Goal: Task Accomplishment & Management: Manage account settings

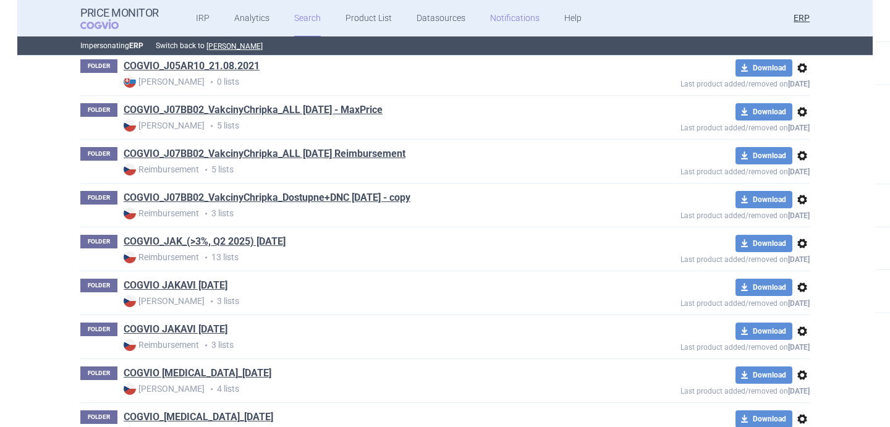
scroll to position [24313, 0]
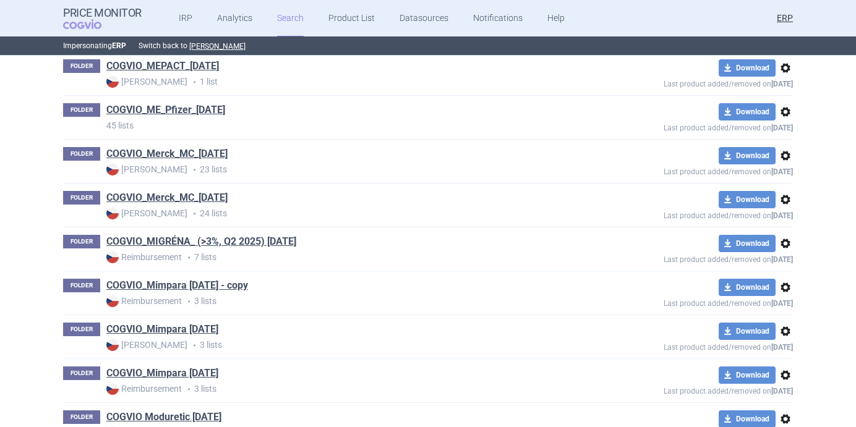
drag, startPoint x: 853, startPoint y: 121, endPoint x: 569, endPoint y: 135, distance: 284.1
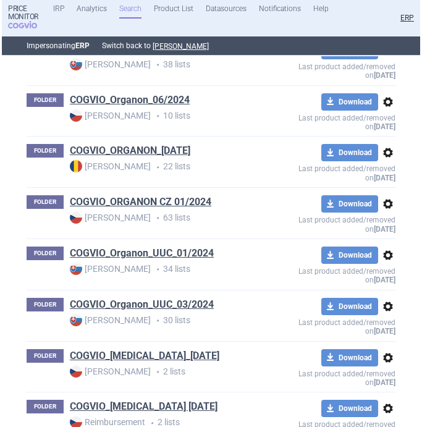
scroll to position [37397, 0]
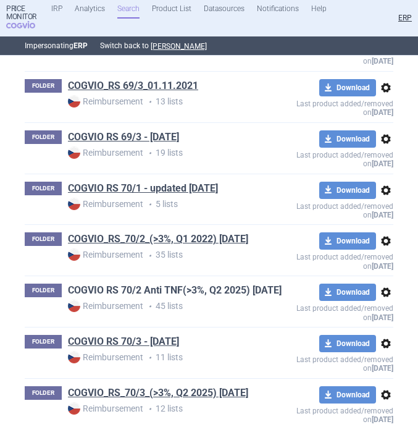
click at [153, 284] on link "COGVIO RS 70/2 Anti TNF(>3%, Q2 2025) [DATE]" at bounding box center [175, 291] width 214 height 14
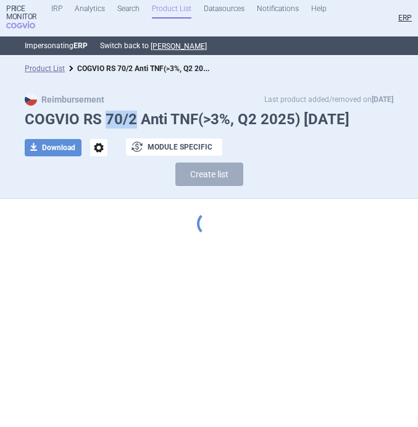
drag, startPoint x: 108, startPoint y: 121, endPoint x: 132, endPoint y: 122, distance: 24.8
click at [132, 122] on h1 "COGVIO RS 70/2 Anti TNF(>3%, Q2 2025) [DATE]" at bounding box center [209, 120] width 369 height 18
copy h1 "70/2"
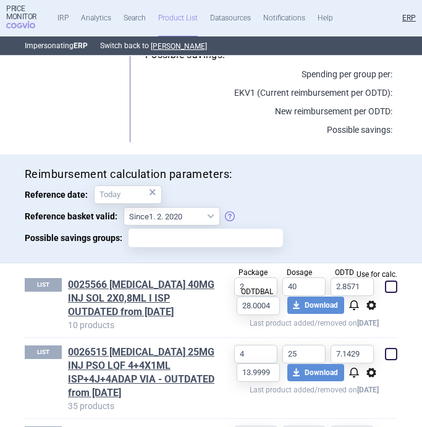
scroll to position [1707, 0]
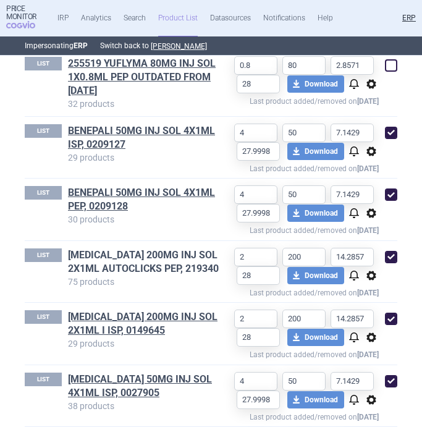
click at [111, 249] on link "[MEDICAL_DATA] 200MG INJ SOL 2X1ML AUTOCLICKS PEP, 219340" at bounding box center [145, 262] width 155 height 27
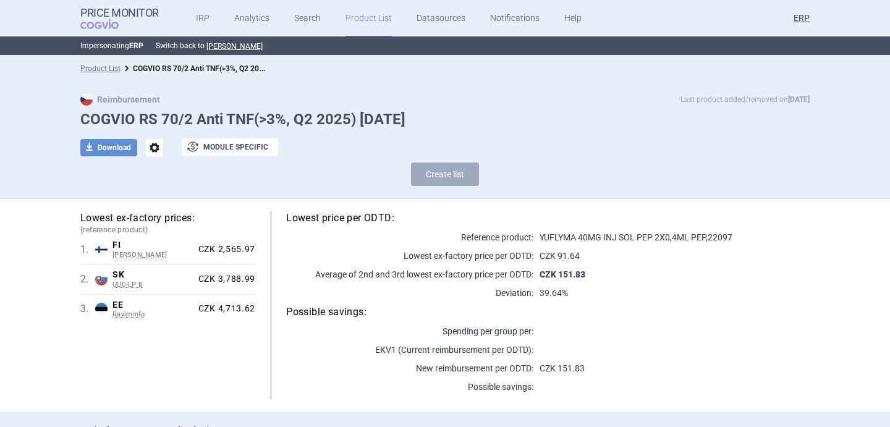
click at [155, 151] on span "options" at bounding box center [154, 147] width 17 height 17
click at [166, 188] on div "Copy Rename Delete" at bounding box center [154, 195] width 54 height 79
click at [166, 192] on button "Rename" at bounding box center [154, 198] width 40 height 18
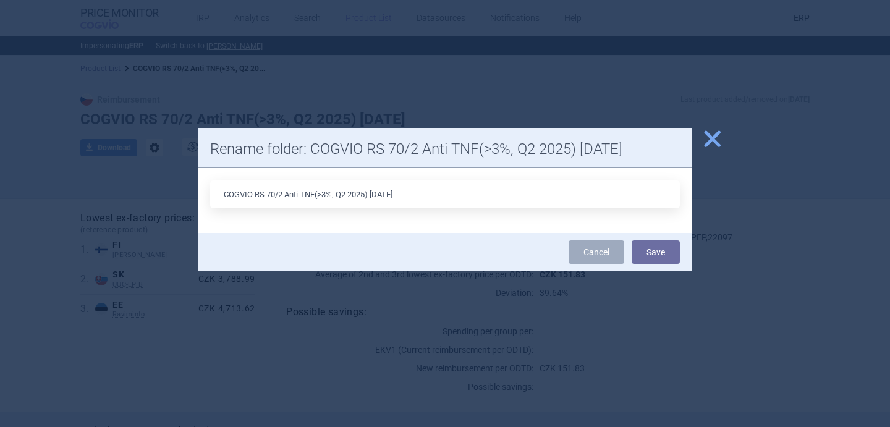
click at [384, 194] on input "COGVIO RS 70/2 Anti TNF(>3%, Q2 2025) [DATE]" at bounding box center [445, 195] width 470 height 28
type input "COGVIO RS 70/2 Anti TNF(>3%, Q2 2025) [DATE]"
click at [656, 253] on button "Save" at bounding box center [656, 251] width 48 height 23
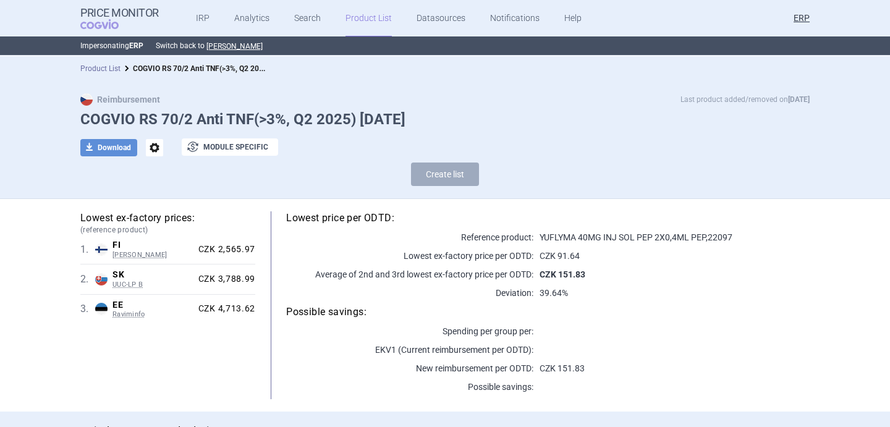
click at [116, 69] on link "Product List" at bounding box center [100, 68] width 40 height 9
